Goal: Transaction & Acquisition: Download file/media

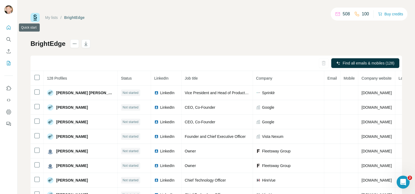
click at [6, 26] on icon "Quick start" at bounding box center [8, 27] width 5 height 5
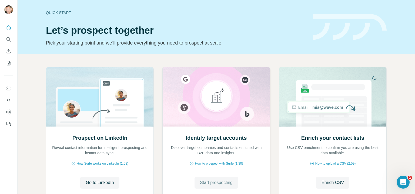
click at [215, 185] on span "Start prospecting" at bounding box center [216, 183] width 33 height 6
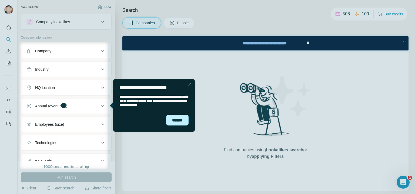
click at [178, 122] on div "******" at bounding box center [177, 120] width 23 height 11
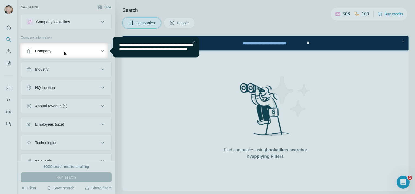
click at [194, 41] on div "Close Step" at bounding box center [194, 42] width 6 height 6
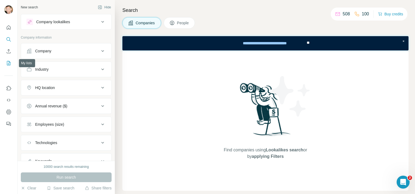
click at [9, 64] on icon "My lists" at bounding box center [8, 63] width 5 height 5
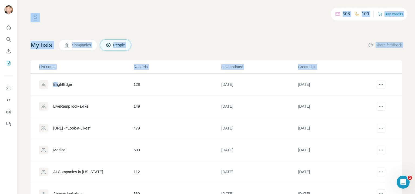
drag, startPoint x: 58, startPoint y: 83, endPoint x: 183, endPoint y: 21, distance: 140.0
click at [183, 20] on div "508 100 Buy credits My lists Companies People Share feedback List name Records …" at bounding box center [217, 110] width 372 height 194
click at [185, 22] on div "508 100 Buy credits My lists Companies People Share feedback List name Records …" at bounding box center [217, 110] width 372 height 194
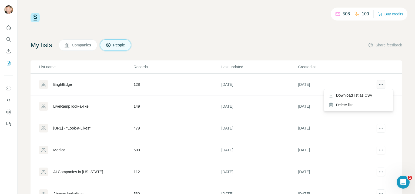
click at [378, 85] on icon "actions" at bounding box center [380, 84] width 5 height 5
click at [367, 96] on span "Download list as CSV" at bounding box center [354, 95] width 36 height 5
